Goal: Transaction & Acquisition: Book appointment/travel/reservation

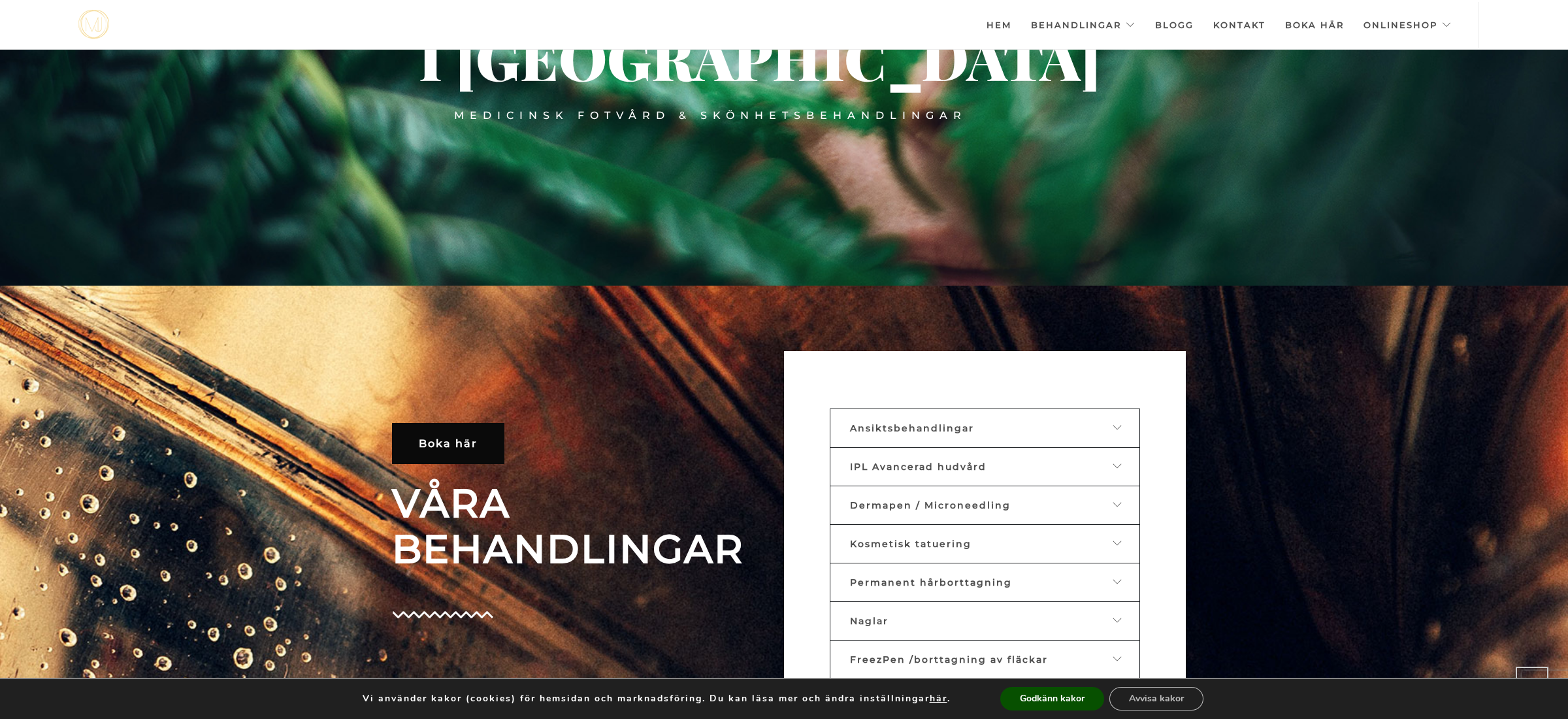
scroll to position [431, 0]
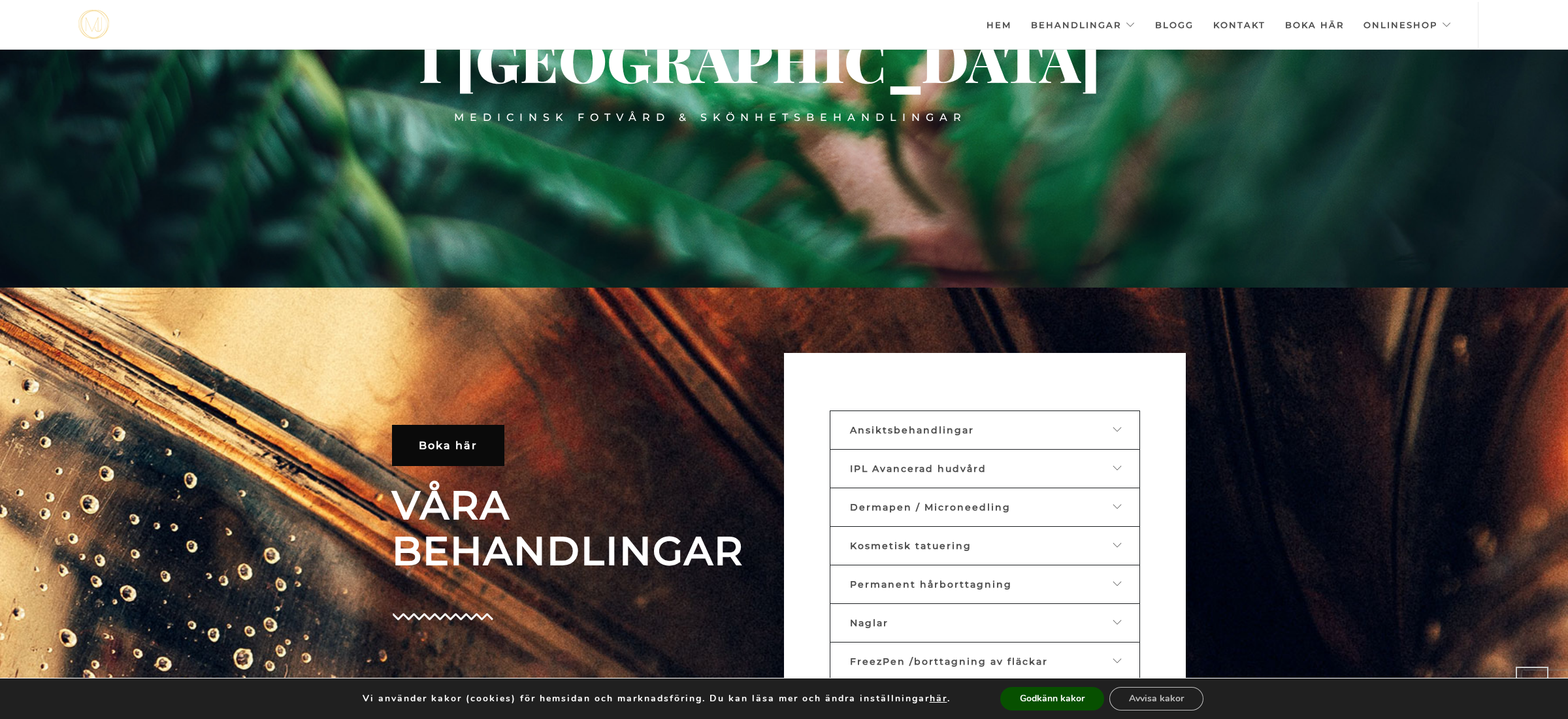
click at [930, 419] on link "Ansiktsbehandlingar" at bounding box center [984, 430] width 310 height 39
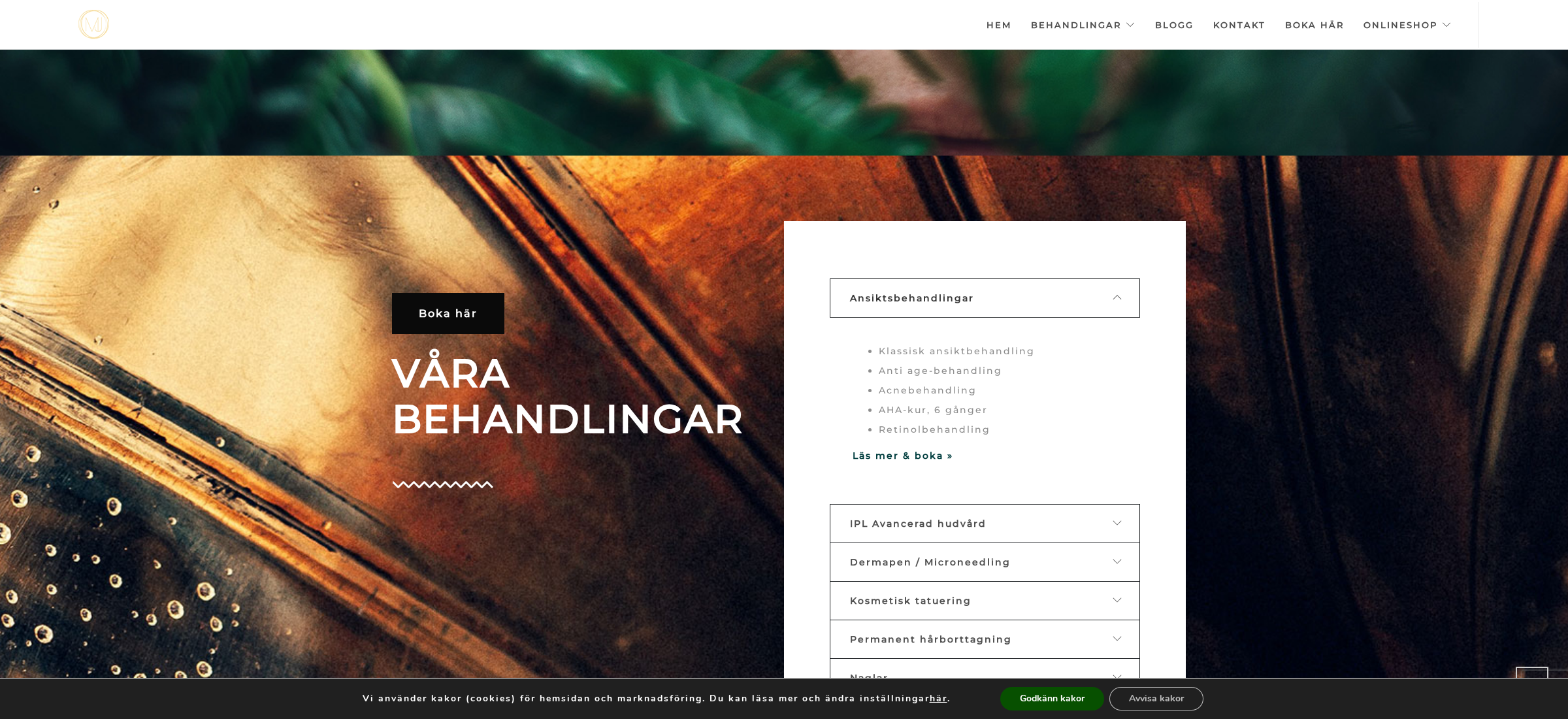
scroll to position [568, 0]
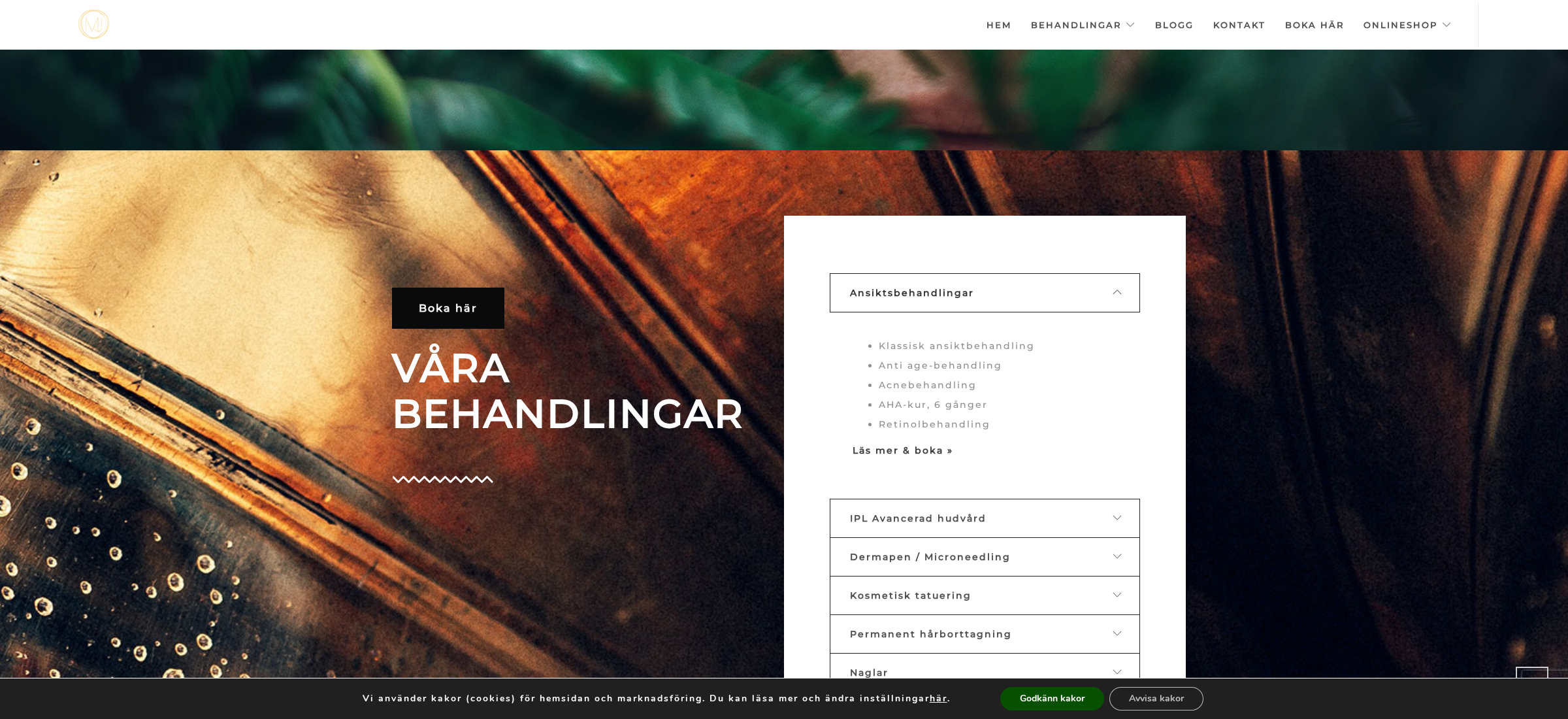
click at [903, 444] on strong "Läs mer & boka »" at bounding box center [903, 450] width 101 height 12
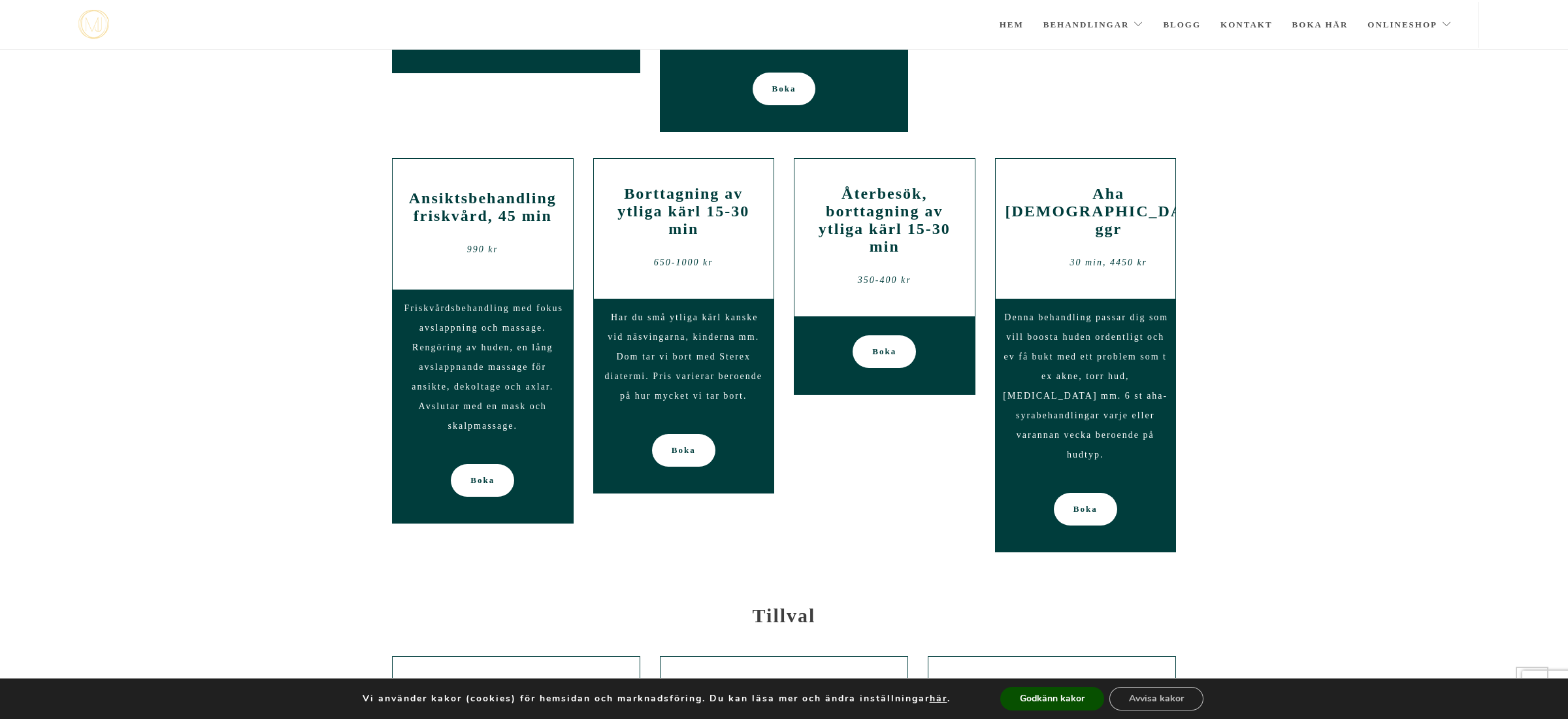
scroll to position [1489, 0]
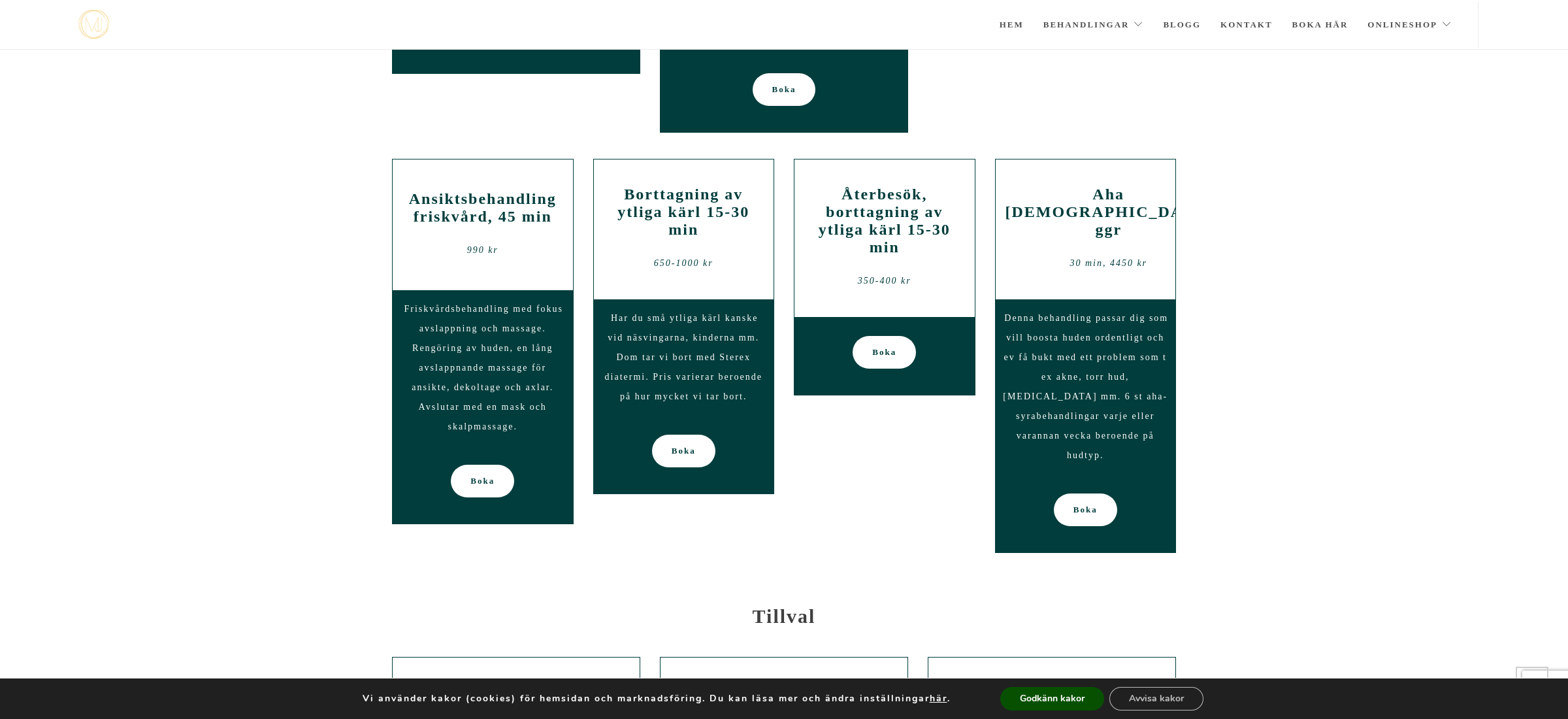
click at [330, 422] on section "Ansiktsbehandling friskvård, 45 min 990 kr Friskvårdsbehandling med fokus avsla…" at bounding box center [784, 362] width 1568 height 420
click at [491, 486] on span "Boka" at bounding box center [483, 481] width 24 height 33
